Goal: Task Accomplishment & Management: Use online tool/utility

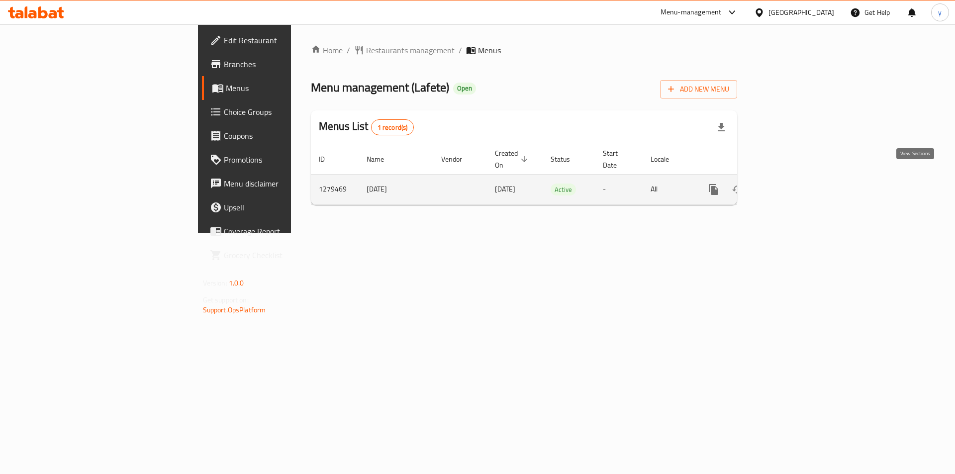
click at [791, 184] on icon "enhanced table" at bounding box center [785, 190] width 12 height 12
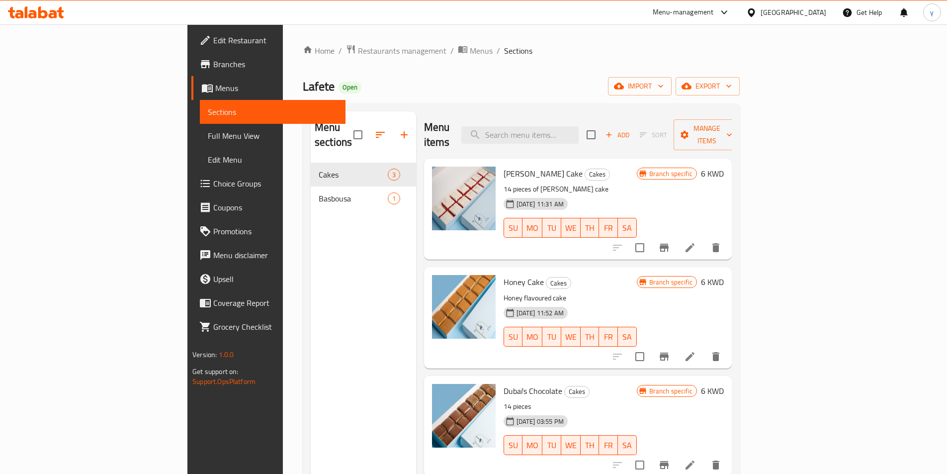
click at [215, 87] on span "Menus" at bounding box center [276, 88] width 122 height 12
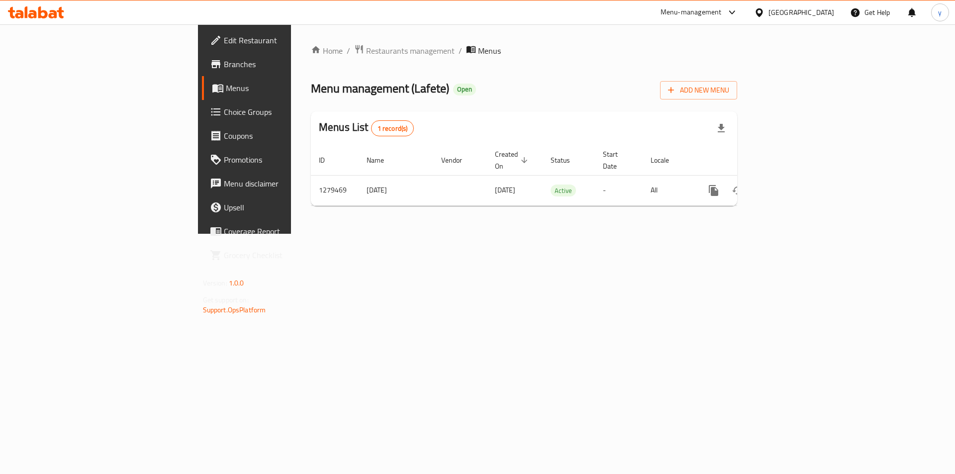
click at [226, 87] on span "Menus" at bounding box center [288, 88] width 124 height 12
click at [224, 61] on span "Branches" at bounding box center [287, 64] width 126 height 12
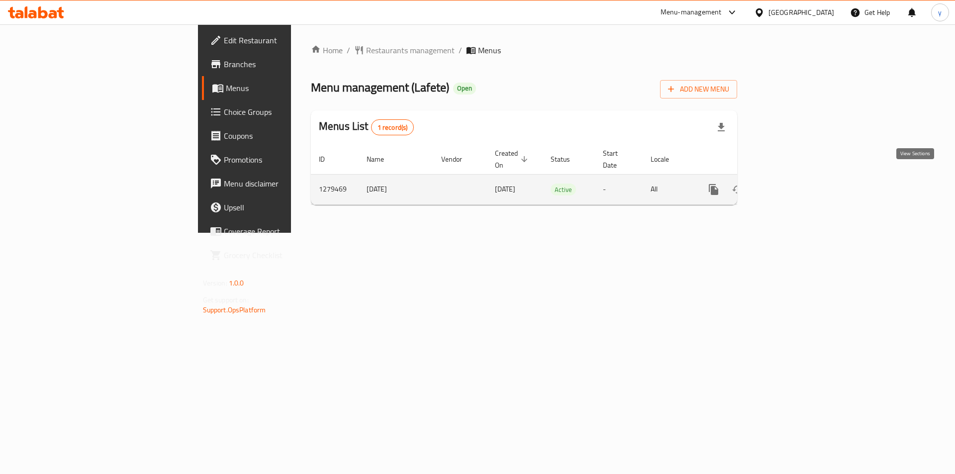
click at [791, 184] on icon "enhanced table" at bounding box center [785, 190] width 12 height 12
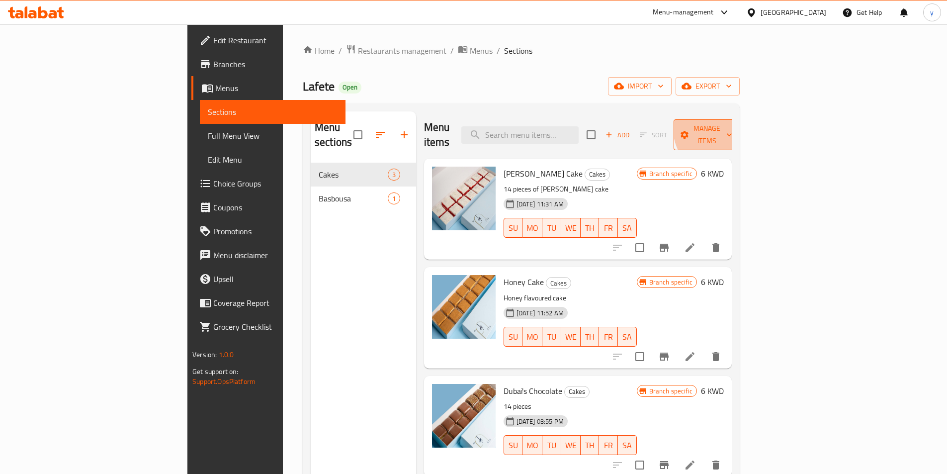
click at [733, 128] on span "Manage items" at bounding box center [707, 134] width 51 height 25
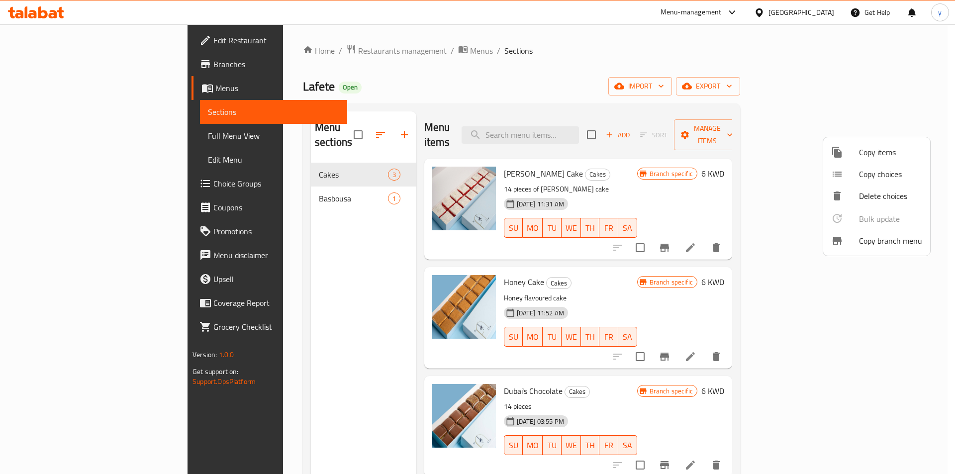
click at [870, 245] on span "Copy branch menu" at bounding box center [890, 241] width 63 height 12
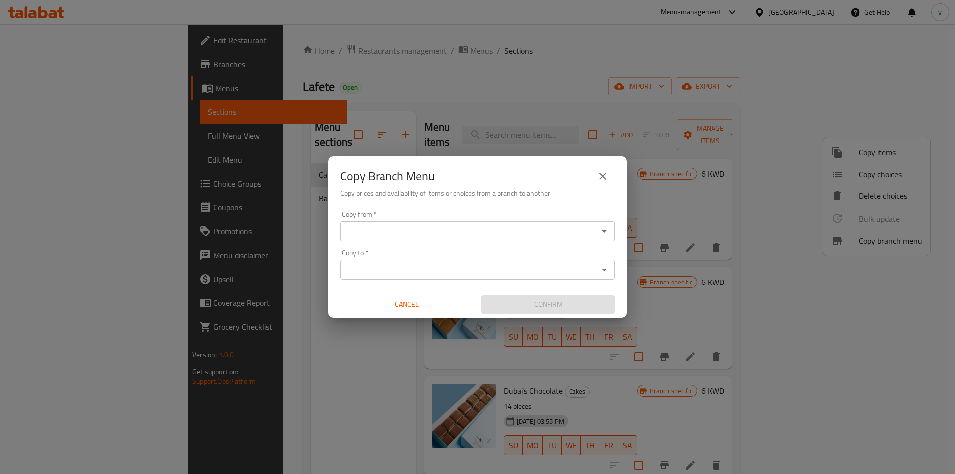
click at [458, 224] on div "Copy from *" at bounding box center [477, 231] width 275 height 20
click at [414, 213] on div "Copy from   * Copy from *" at bounding box center [477, 226] width 275 height 30
click at [434, 226] on input "Copy from   *" at bounding box center [469, 231] width 252 height 14
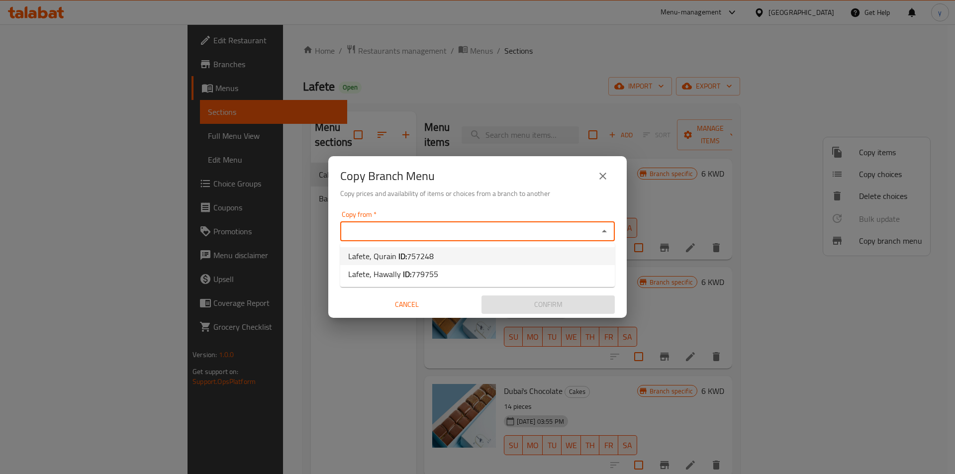
click at [431, 256] on span "757248" at bounding box center [420, 256] width 27 height 15
type input "Lafete, Qurain"
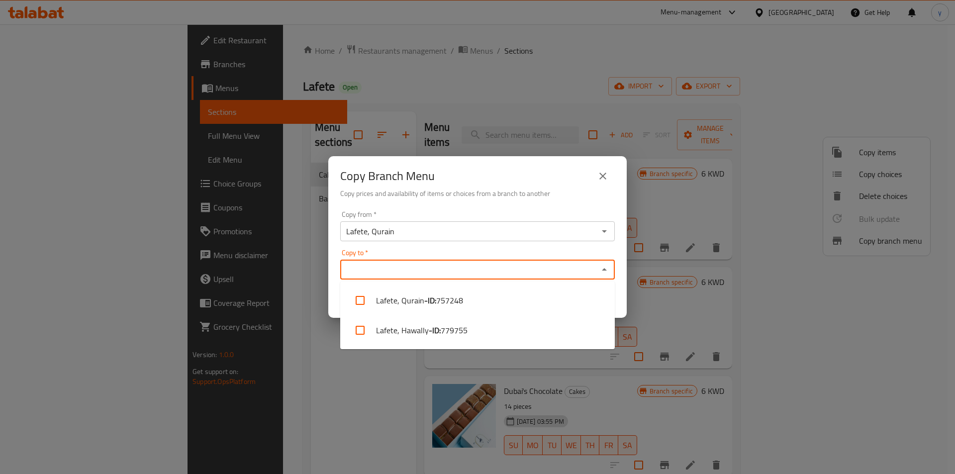
click at [459, 268] on input "Copy to   *" at bounding box center [469, 270] width 252 height 14
click at [415, 327] on li "Lafete, Hawally - ID: 779755" at bounding box center [477, 330] width 275 height 30
checkbox input "true"
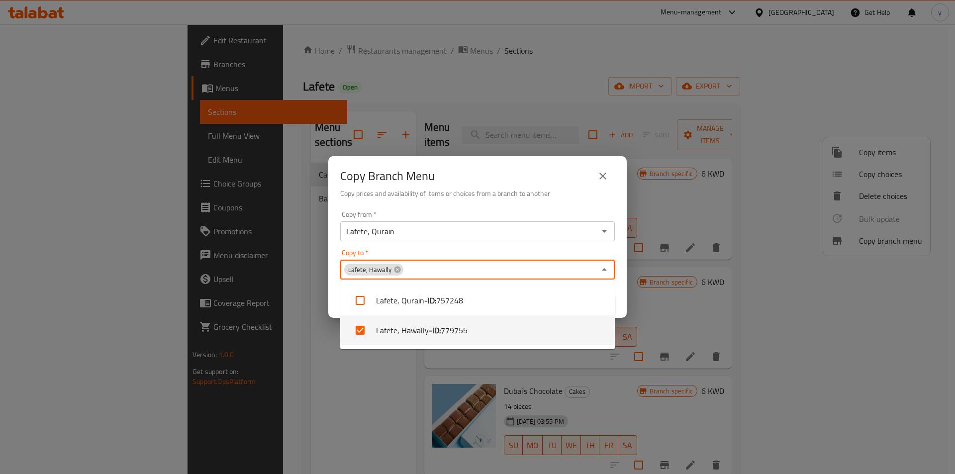
click at [607, 268] on icon "Close" at bounding box center [604, 270] width 12 height 12
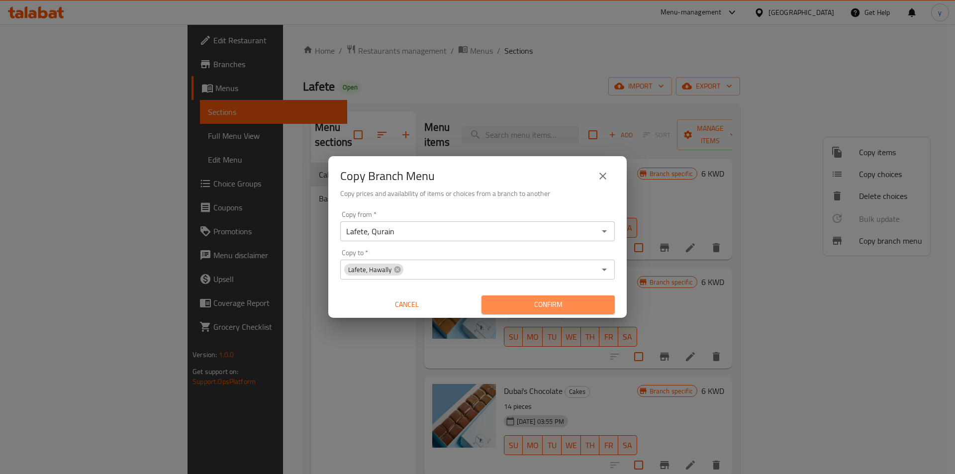
click at [562, 304] on span "Confirm" at bounding box center [547, 304] width 117 height 12
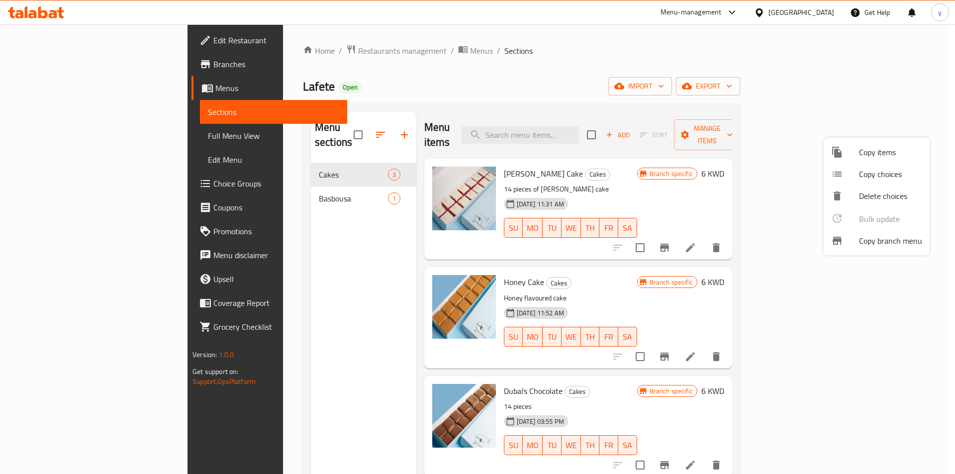
click at [48, 65] on div at bounding box center [477, 237] width 955 height 474
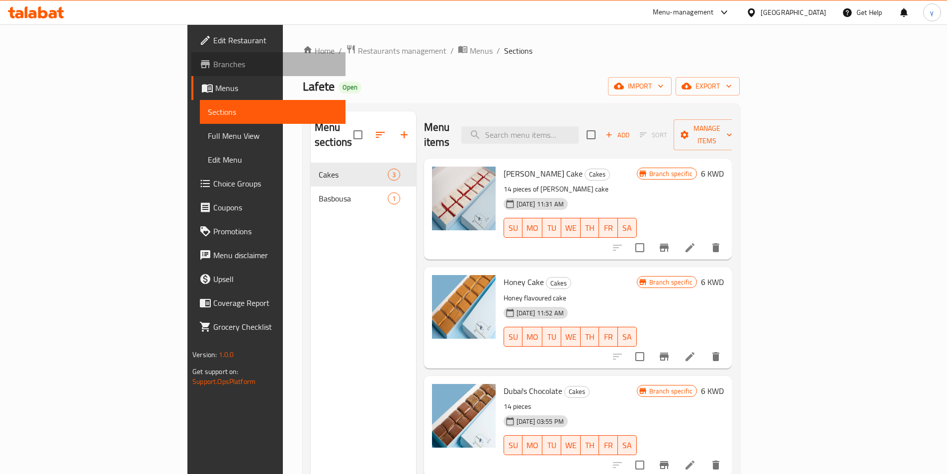
click at [213, 60] on span "Branches" at bounding box center [275, 64] width 124 height 12
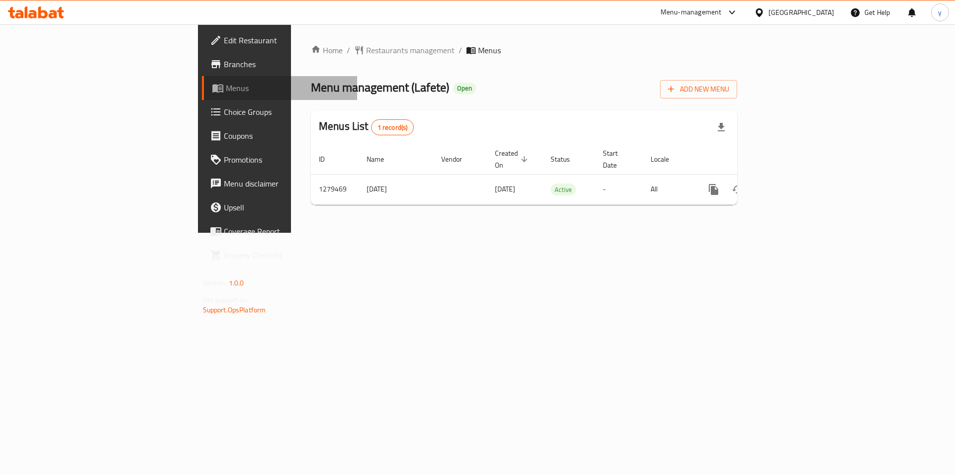
click at [226, 84] on span "Menus" at bounding box center [288, 88] width 124 height 12
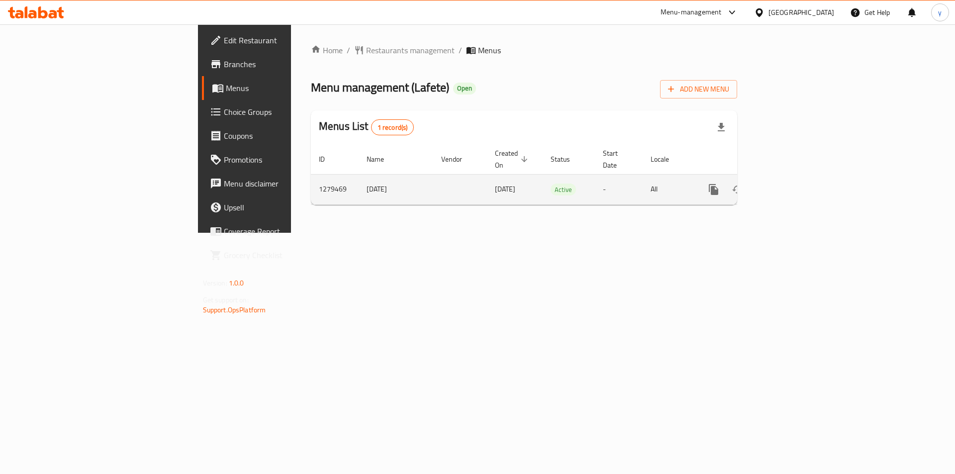
click at [791, 184] on icon "enhanced table" at bounding box center [785, 190] width 12 height 12
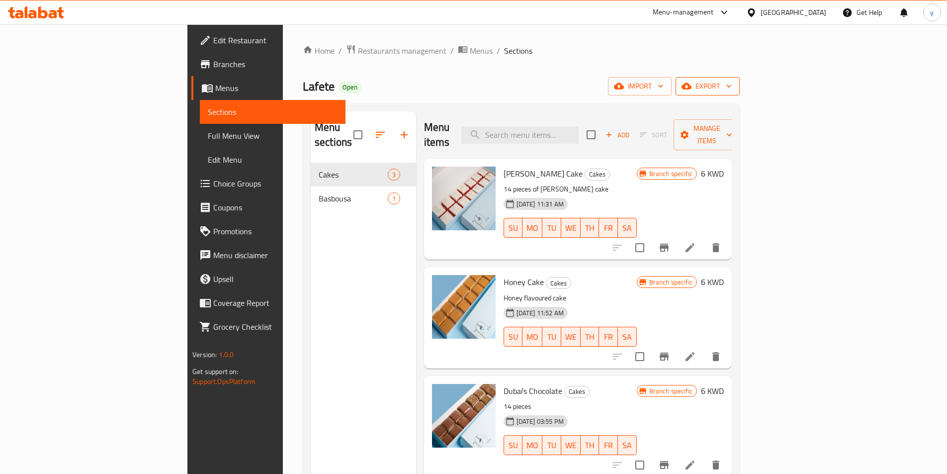
click at [692, 83] on icon "button" at bounding box center [687, 86] width 10 height 10
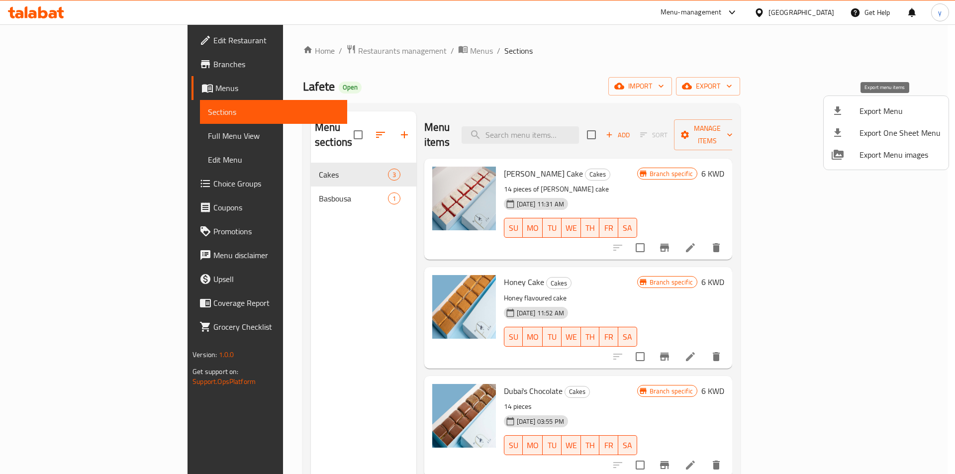
click at [875, 107] on span "Export Menu" at bounding box center [899, 111] width 81 height 12
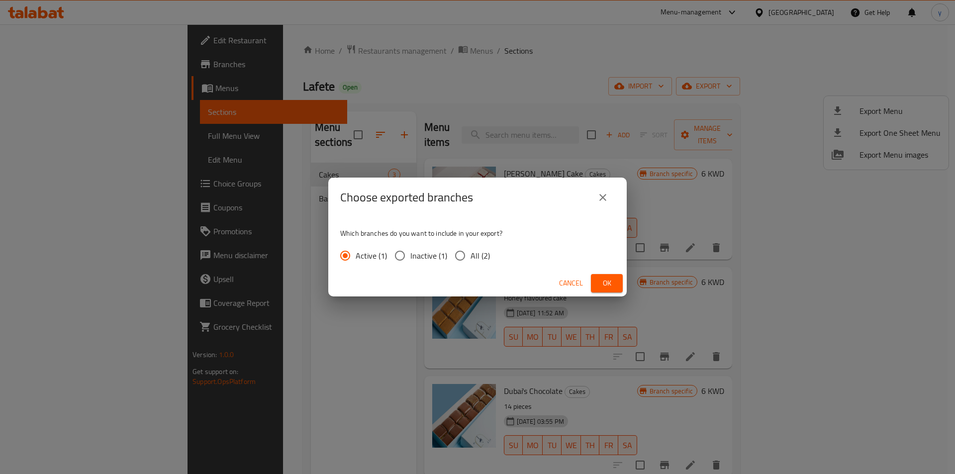
click at [472, 256] on span "All (2)" at bounding box center [480, 256] width 19 height 12
click at [471, 256] on input "All (2)" at bounding box center [460, 255] width 21 height 21
radio input "true"
click at [604, 274] on button "Ok" at bounding box center [607, 283] width 32 height 18
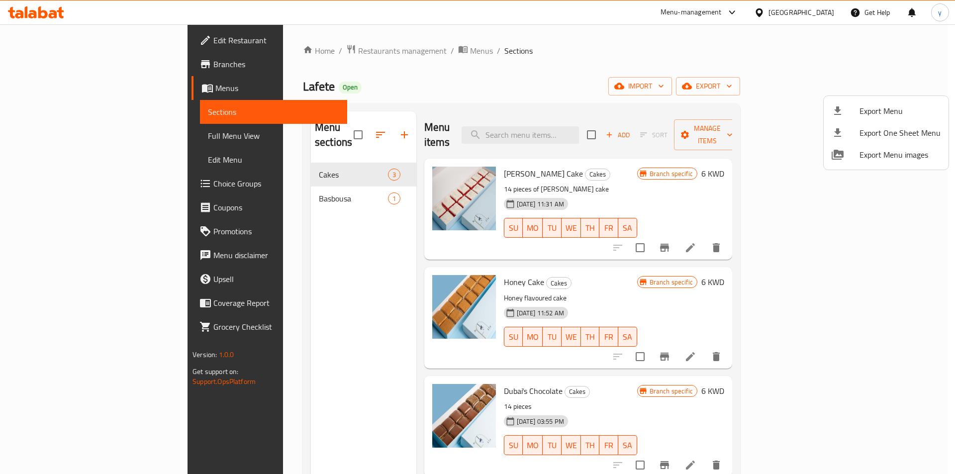
click at [64, 67] on div at bounding box center [477, 237] width 955 height 474
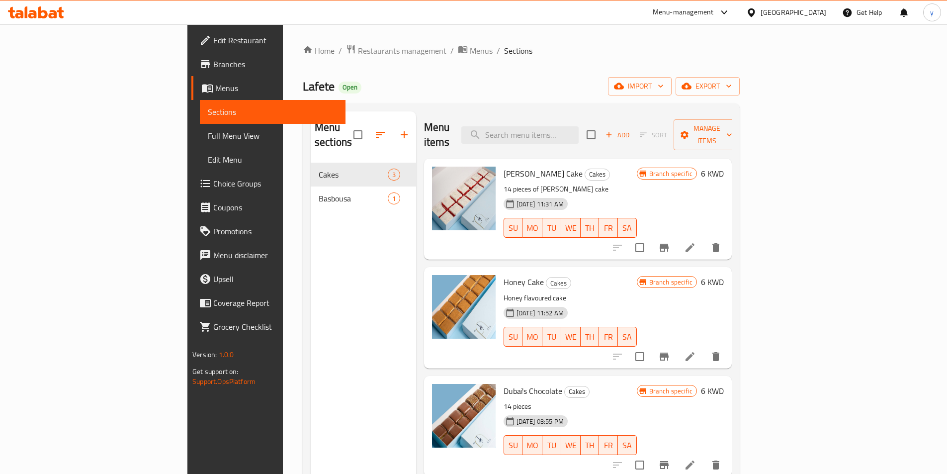
click at [213, 68] on span "Branches" at bounding box center [275, 64] width 124 height 12
